Goal: Task Accomplishment & Management: Complete application form

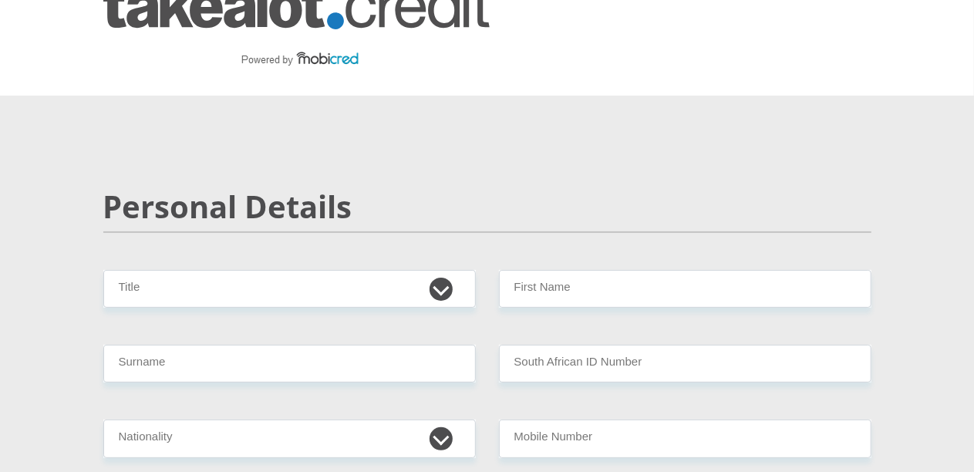
scroll to position [77, 0]
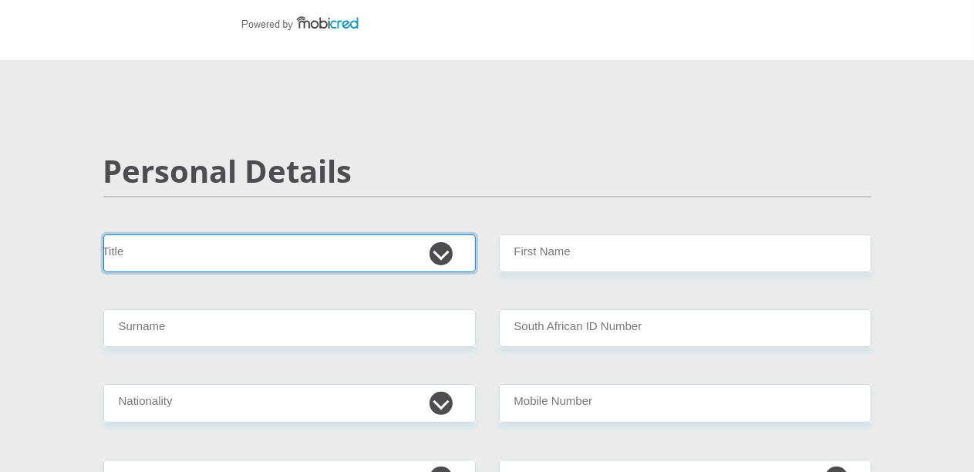
click at [244, 234] on select "Mr Ms Mrs Dr [PERSON_NAME]" at bounding box center [289, 253] width 372 height 38
select select "Mrs"
click at [103, 234] on select "Mr Ms Mrs Dr [PERSON_NAME]" at bounding box center [289, 253] width 372 height 38
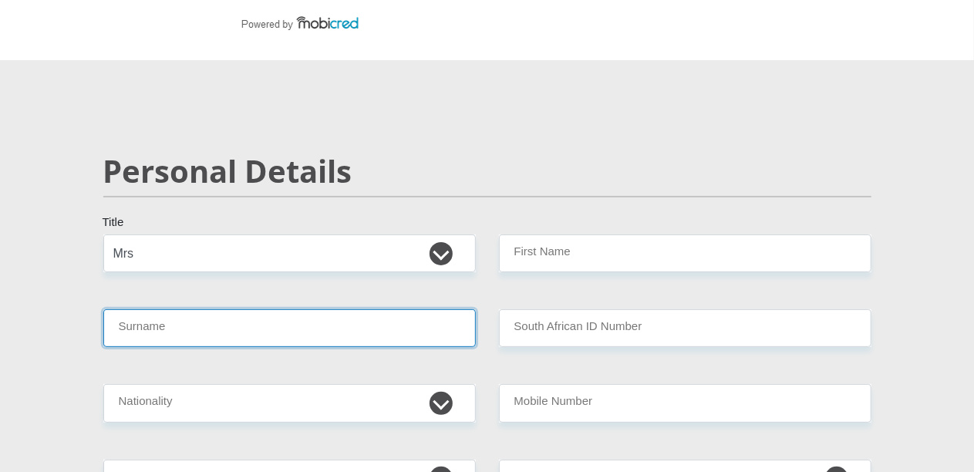
click at [152, 309] on input "Surname" at bounding box center [289, 328] width 372 height 38
type input "[PERSON_NAME]"
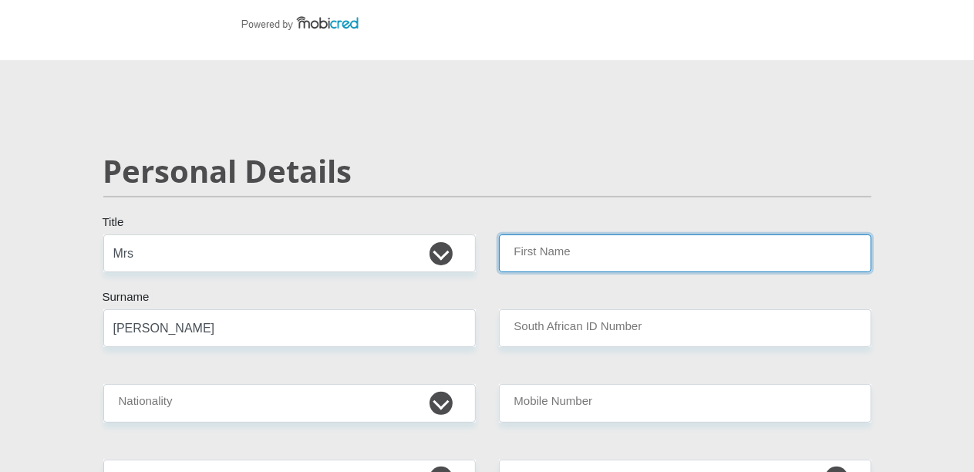
type input "[PERSON_NAME]"
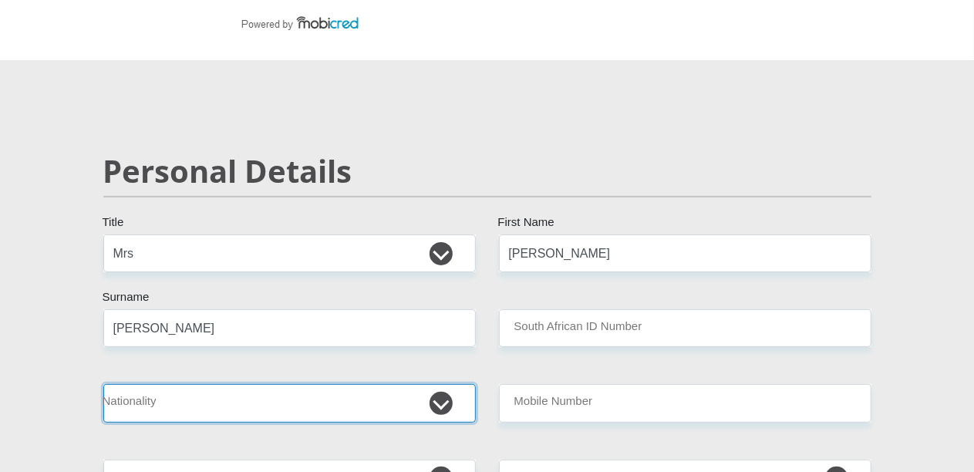
select select "ZAF"
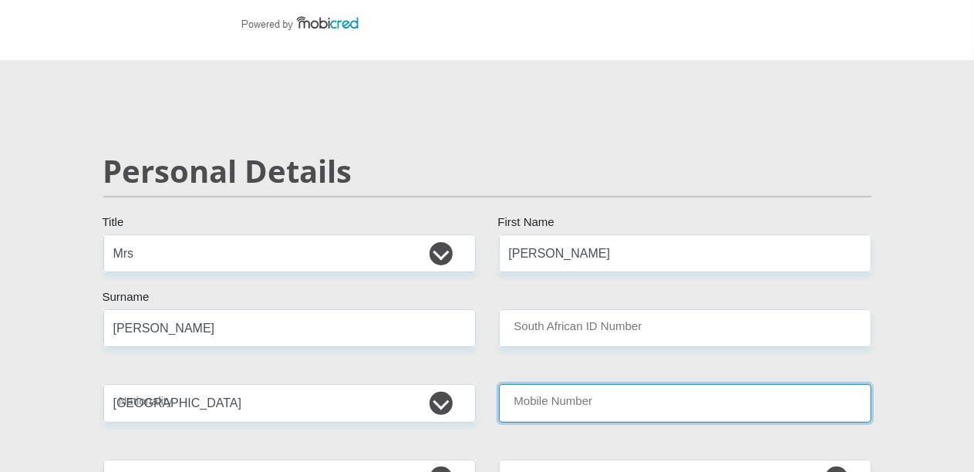
type input "0827881013"
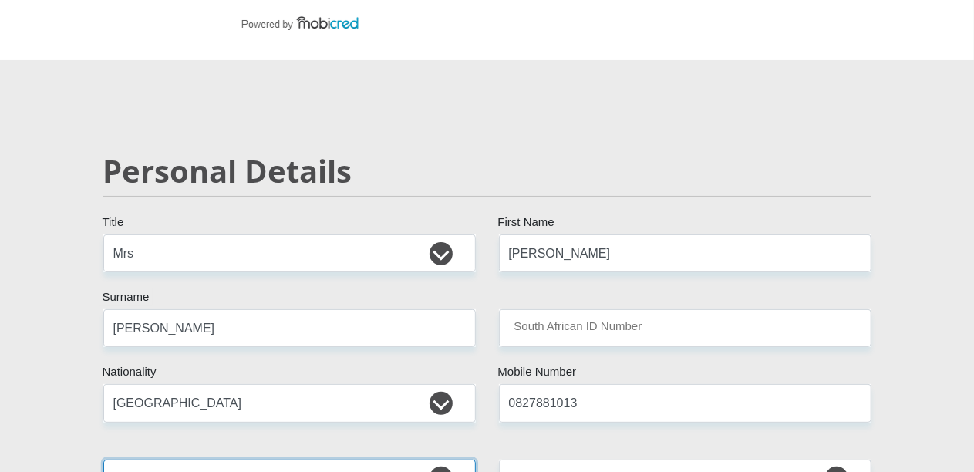
click at [448, 460] on select "Afrikaans English Sepedi South Ndebele Southern Sotho Swati Tsonga Tswana Venda…" at bounding box center [289, 479] width 372 height 38
select select "afr"
click at [103, 460] on select "Afrikaans English Sepedi South Ndebele Southern Sotho Swati Tsonga Tswana Venda…" at bounding box center [289, 479] width 372 height 38
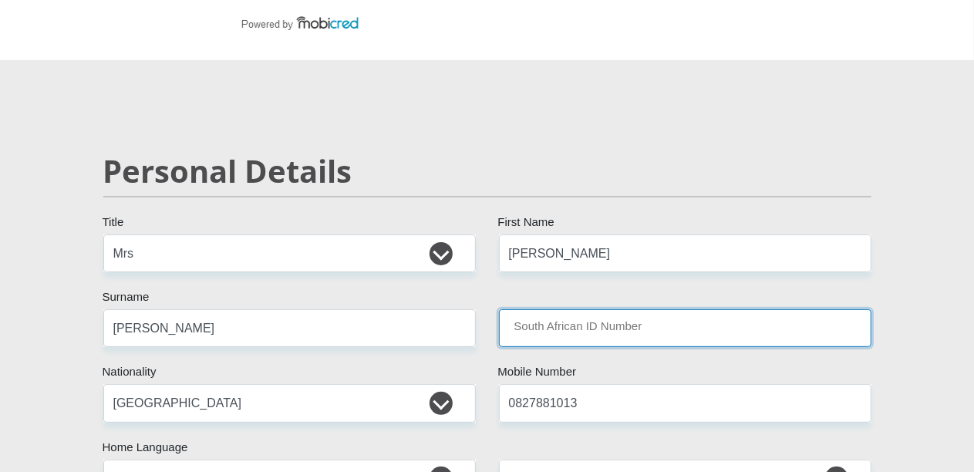
click at [657, 309] on input "South African ID Number" at bounding box center [685, 328] width 372 height 38
type input "[CREDIT_CARD_NUMBER]"
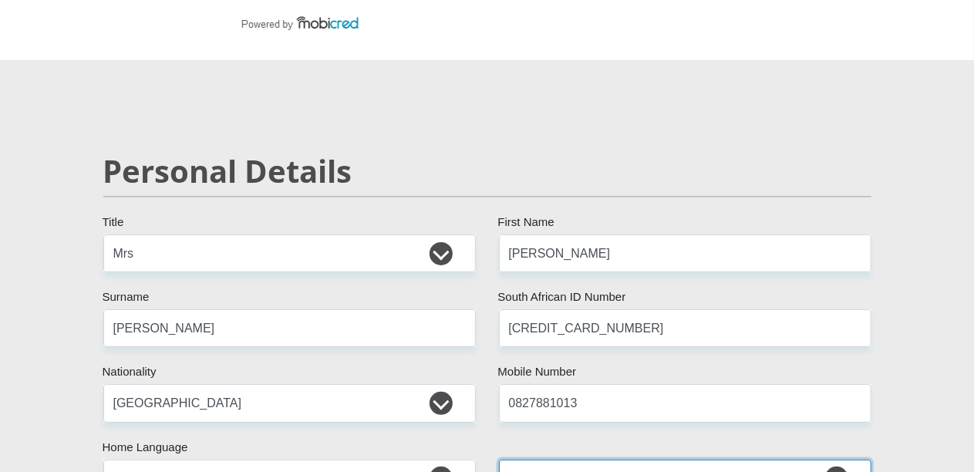
click at [837, 460] on select "[GEOGRAPHIC_DATA] [GEOGRAPHIC_DATA] [GEOGRAPHIC_DATA] [GEOGRAPHIC_DATA] [GEOGRA…" at bounding box center [685, 479] width 372 height 38
select select "ZAF"
click at [499, 460] on select "[GEOGRAPHIC_DATA] [GEOGRAPHIC_DATA] [GEOGRAPHIC_DATA] [GEOGRAPHIC_DATA] [GEOGRA…" at bounding box center [685, 479] width 372 height 38
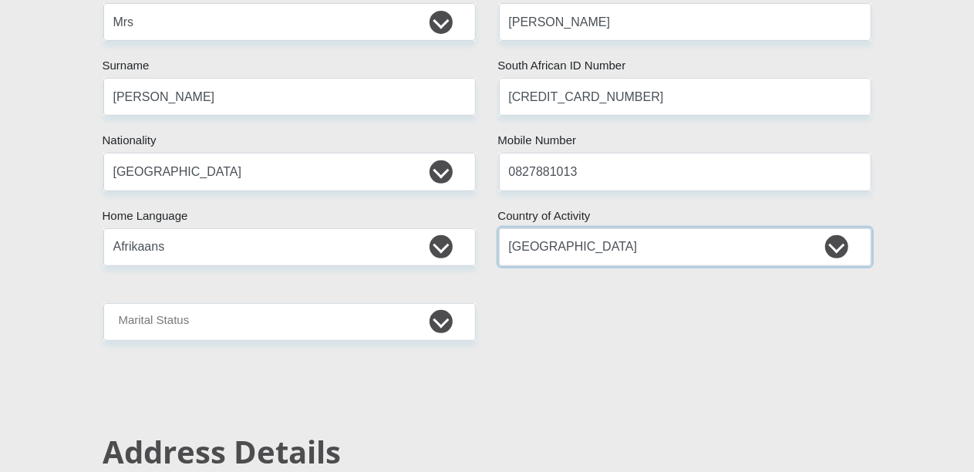
scroll to position [540, 0]
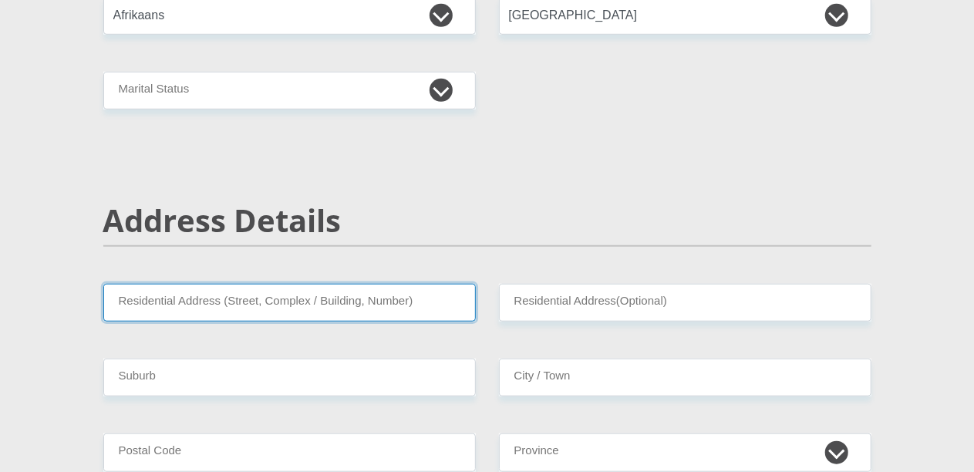
click at [424, 284] on input "Residential Address (Street, Complex / Building, Number)" at bounding box center [289, 303] width 372 height 38
type input "18 Ill Castello"
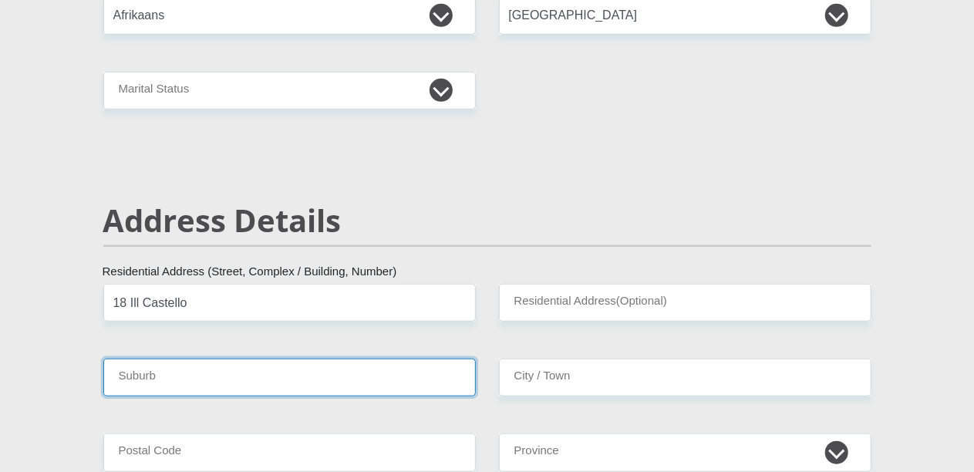
type input "[GEOGRAPHIC_DATA]"
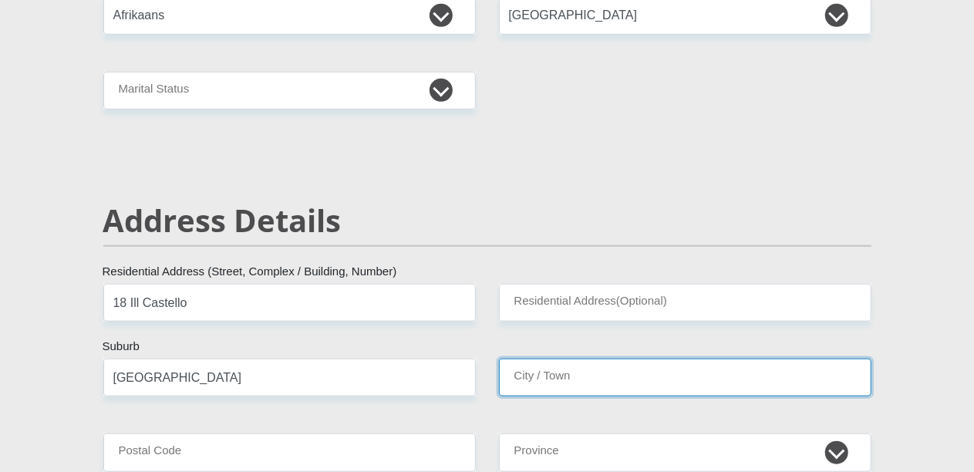
type input "[GEOGRAPHIC_DATA]"
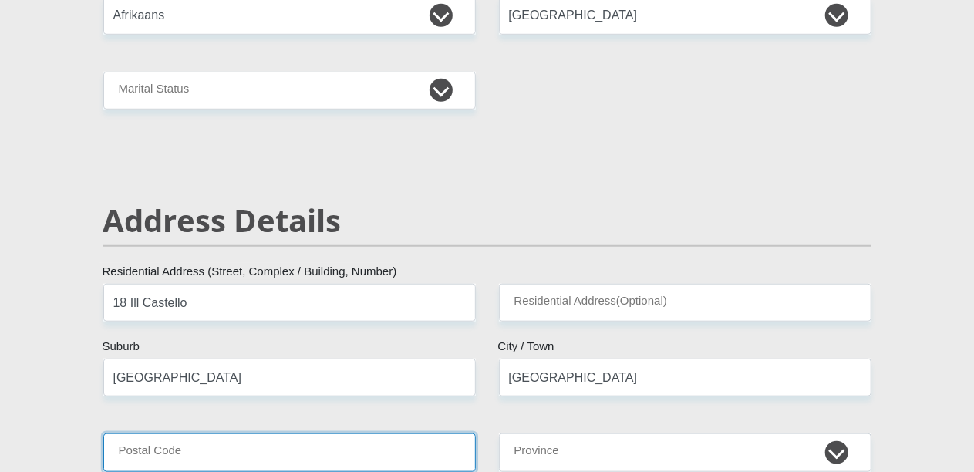
type input "7550"
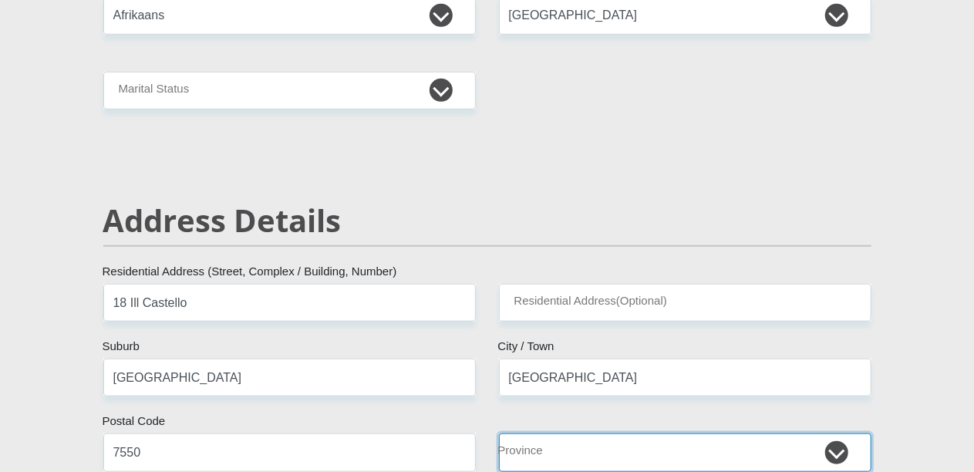
select select "Western Cape"
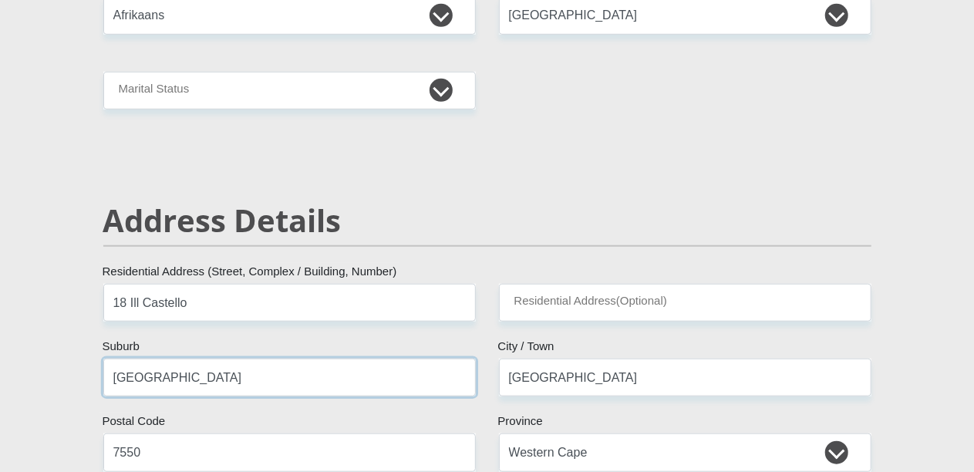
click at [240, 359] on input "[GEOGRAPHIC_DATA]" at bounding box center [289, 378] width 372 height 38
type input "K"
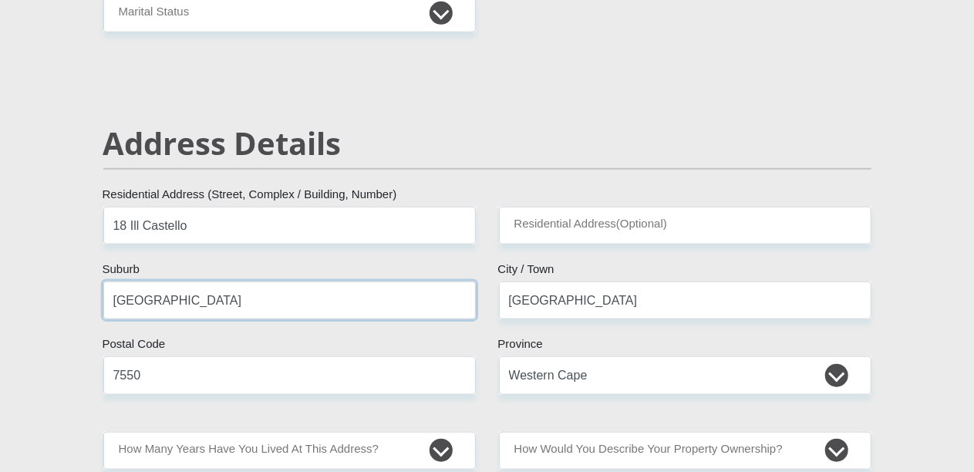
scroll to position [848, 0]
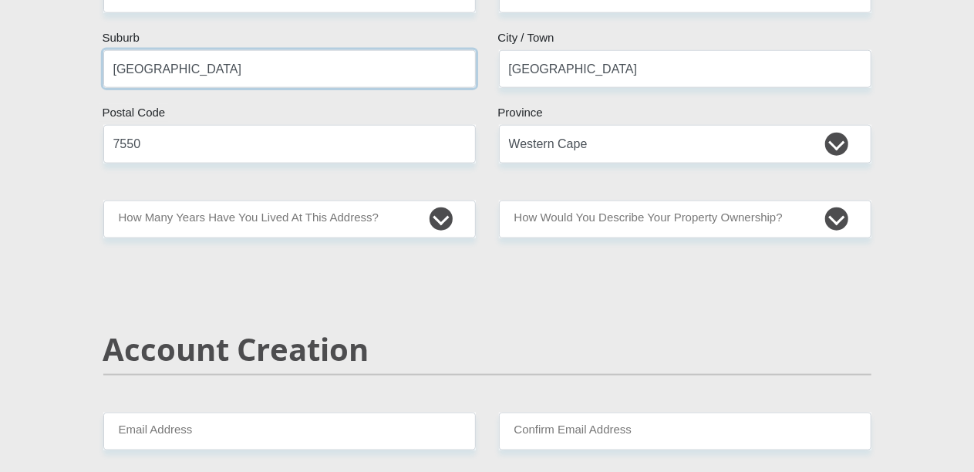
type input "[GEOGRAPHIC_DATA]"
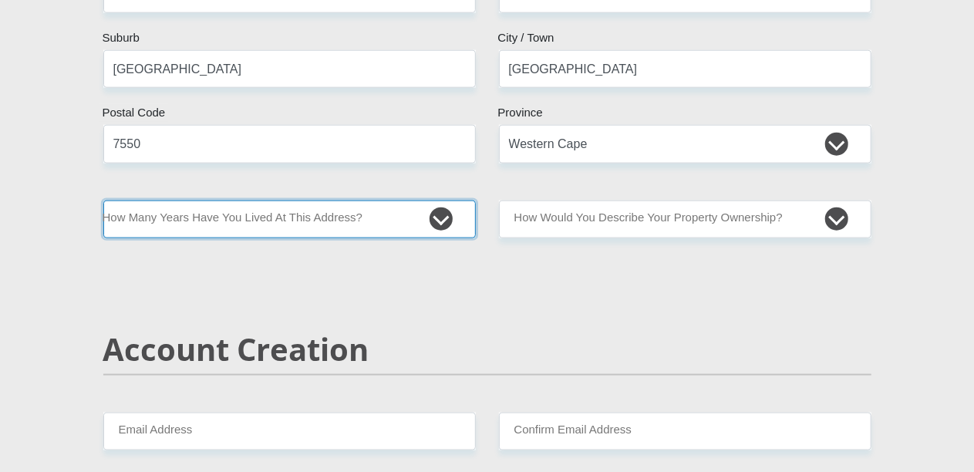
click at [436, 200] on select "less than 1 year 1-3 years 3-5 years 5+ years" at bounding box center [289, 219] width 372 height 38
select select "5"
click at [103, 200] on select "less than 1 year 1-3 years 3-5 years 5+ years" at bounding box center [289, 219] width 372 height 38
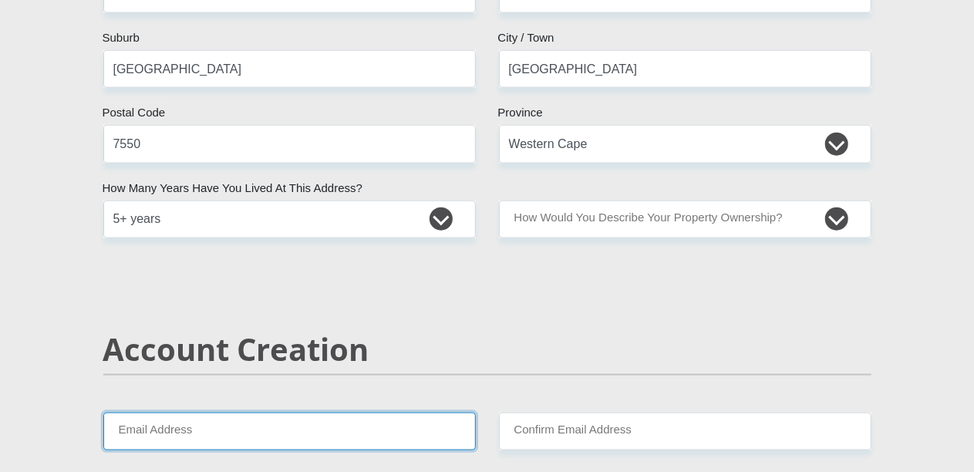
click at [352, 413] on input "Email Address" at bounding box center [289, 432] width 372 height 38
type input "[EMAIL_ADDRESS][DOMAIN_NAME]"
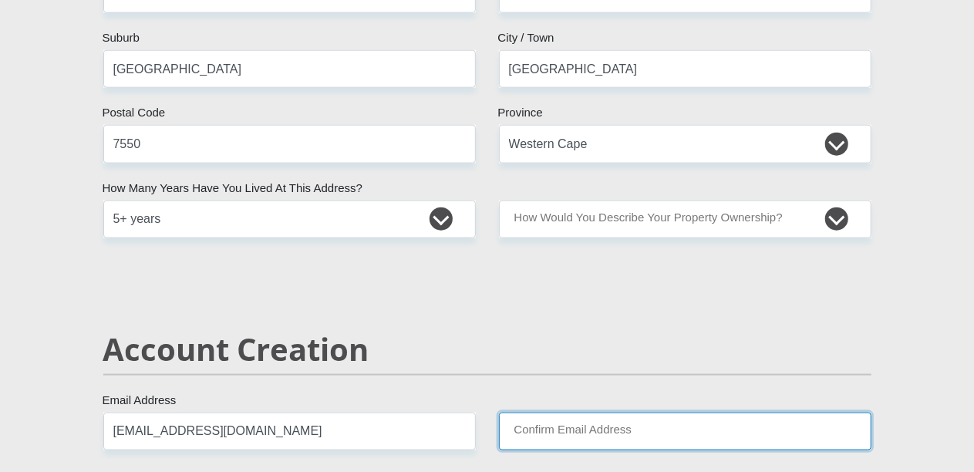
type input "[EMAIL_ADDRESS][DOMAIN_NAME]"
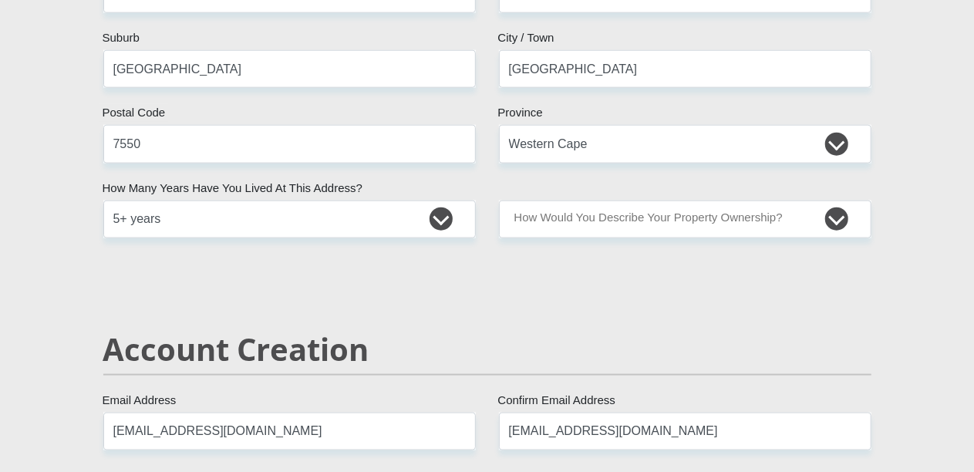
type input "0827881013"
type input "[PERSON_NAME]"
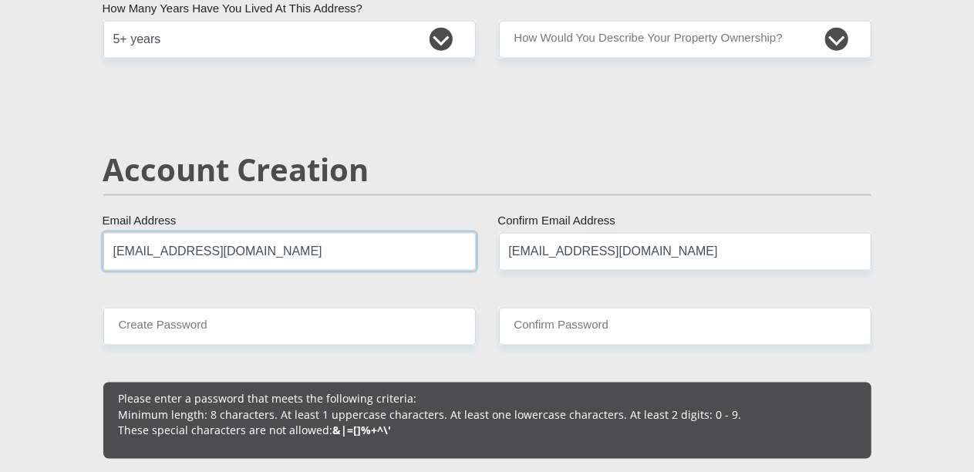
scroll to position [1079, 0]
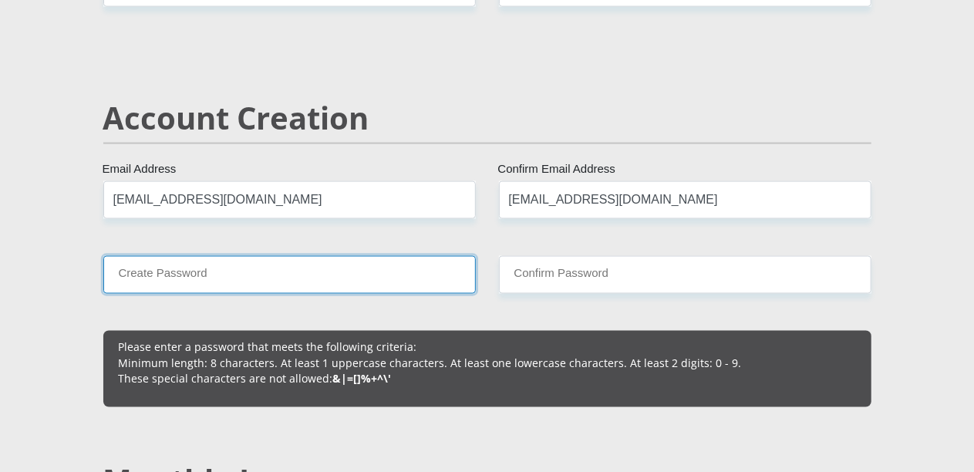
click at [308, 256] on input "Create Password" at bounding box center [289, 275] width 372 height 38
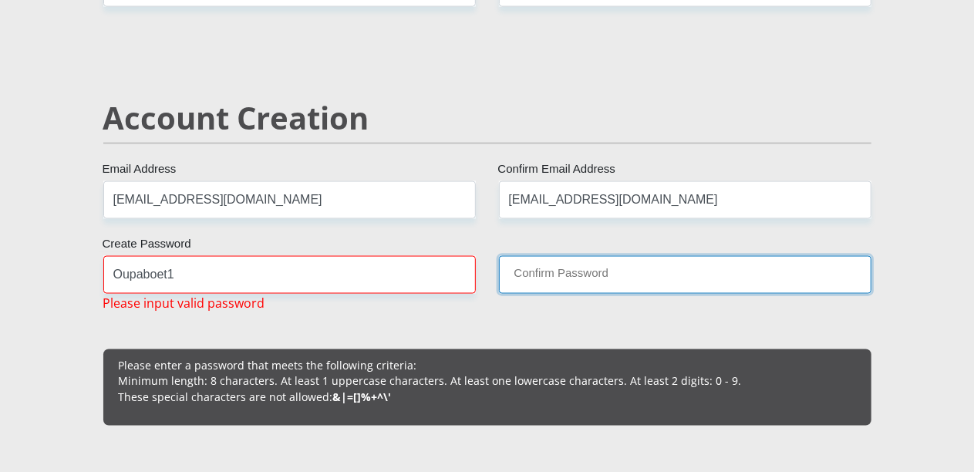
click at [510, 256] on input "Confirm Password" at bounding box center [685, 275] width 372 height 38
click at [562, 256] on input "Confirm Password" at bounding box center [685, 275] width 372 height 38
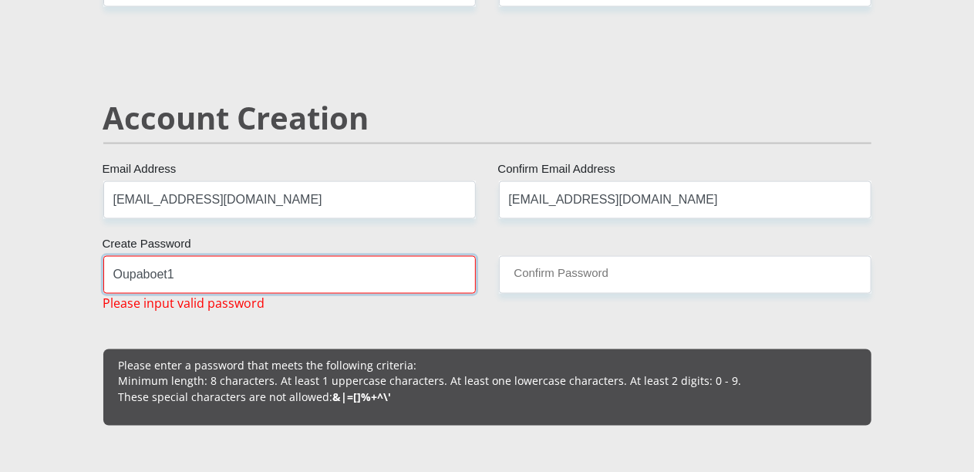
click at [225, 256] on input "Oupaboet1" at bounding box center [289, 275] width 372 height 38
type input "Oupaboet@1"
